Goal: Navigation & Orientation: Find specific page/section

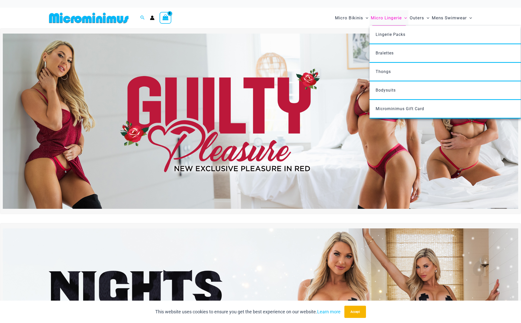
type input "**********"
click at [382, 18] on span "Micro Lingerie" at bounding box center [386, 17] width 31 height 13
